Goal: Information Seeking & Learning: Learn about a topic

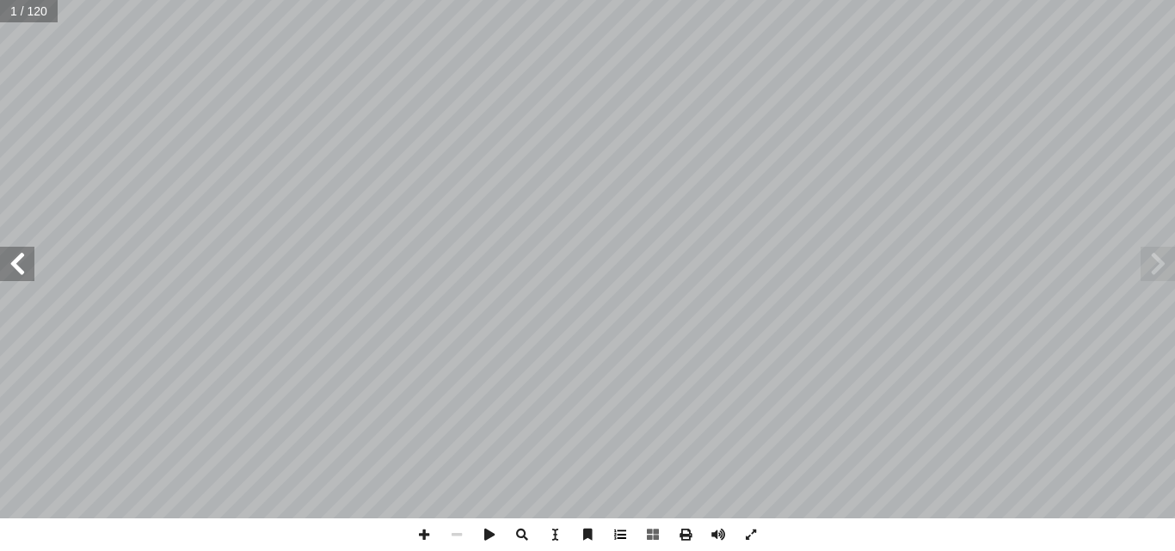
click at [620, 533] on span at bounding box center [620, 535] width 33 height 33
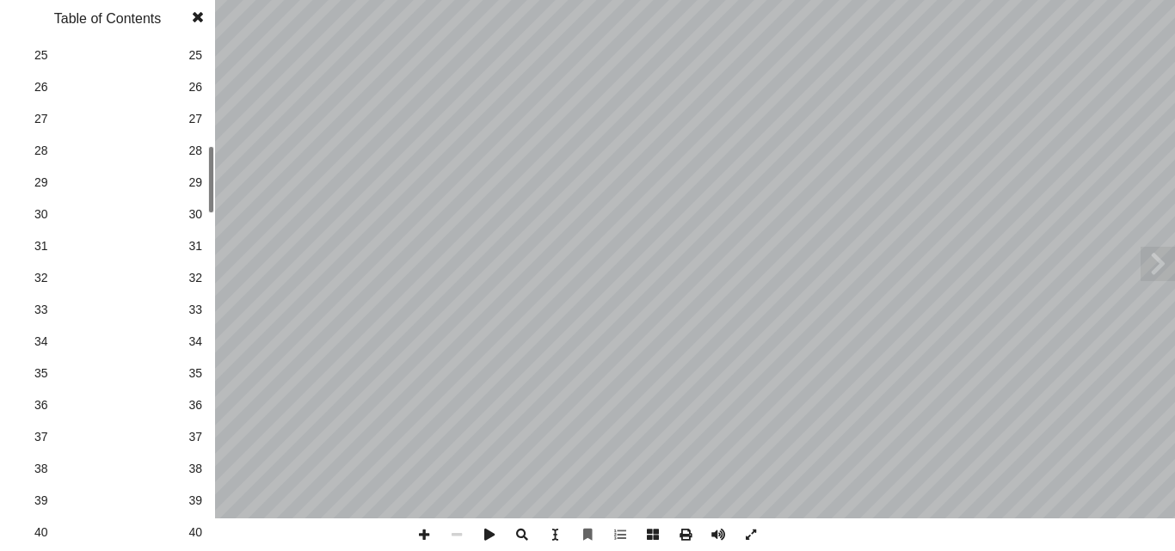
click at [215, 204] on div "الرياضيات ليف: أ ا فريق الت ا) ً د. فطين مسعد (منسق . قيس شبانة أ ا .نايف اشتية…" at bounding box center [587, 275] width 1175 height 551
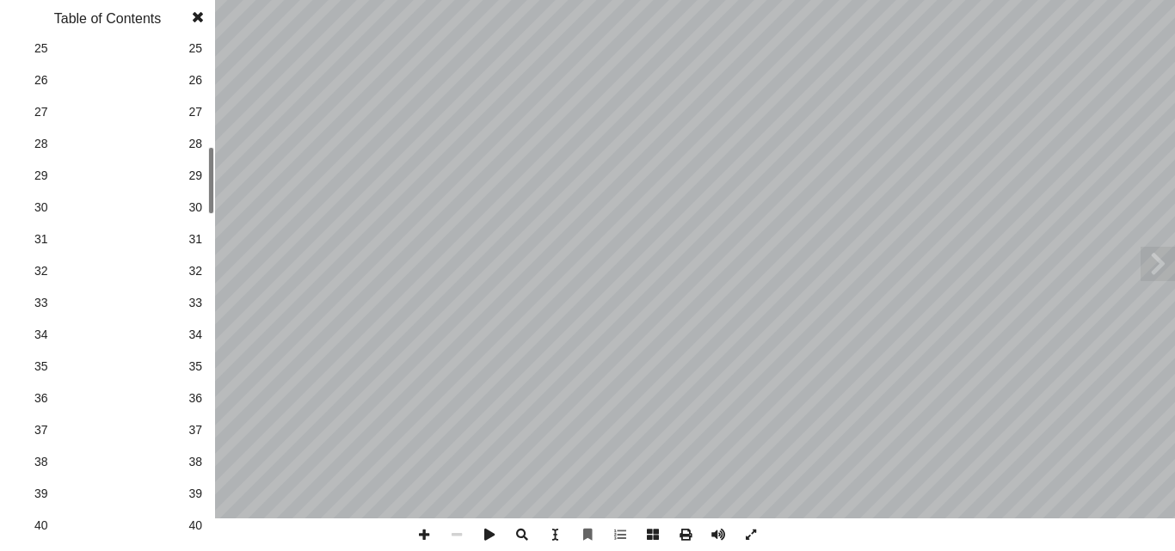
click at [194, 406] on span "36" at bounding box center [195, 399] width 14 height 18
click at [198, 16] on span at bounding box center [197, 17] width 31 height 34
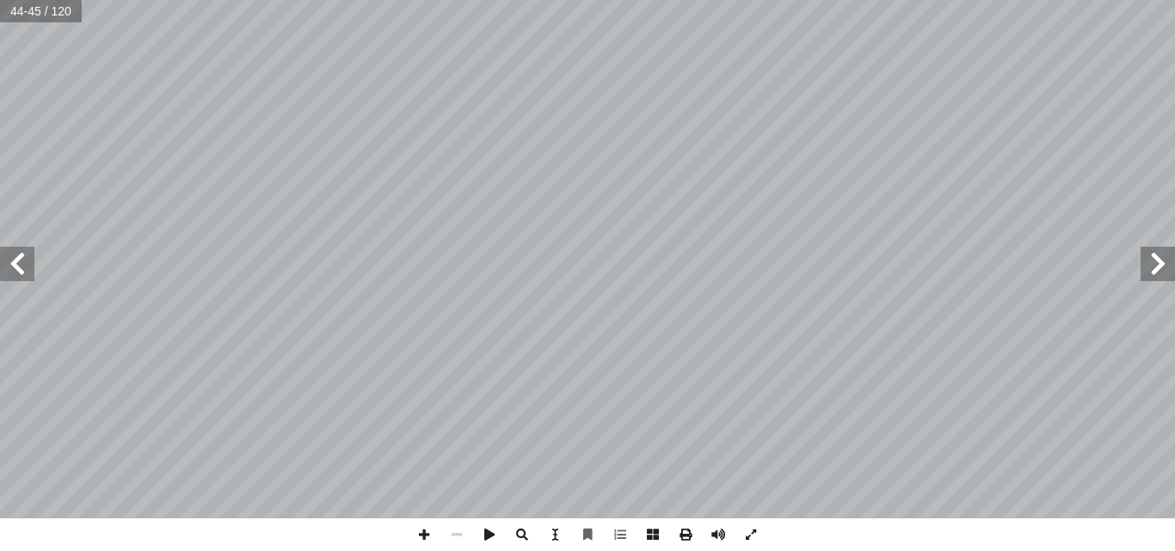
click at [19, 268] on span at bounding box center [17, 264] width 34 height 34
